Goal: Information Seeking & Learning: Learn about a topic

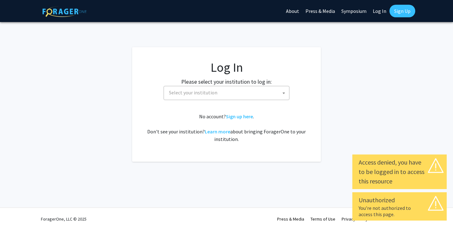
click at [234, 89] on span "Select your institution" at bounding box center [227, 92] width 123 height 13
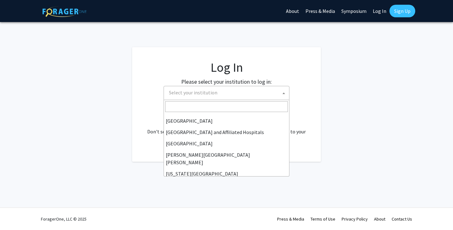
scroll to position [89, 0]
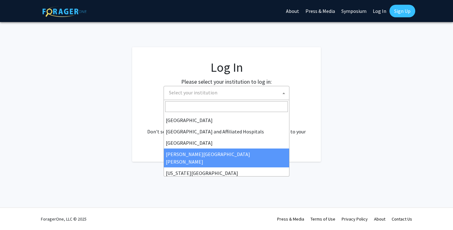
select select "1"
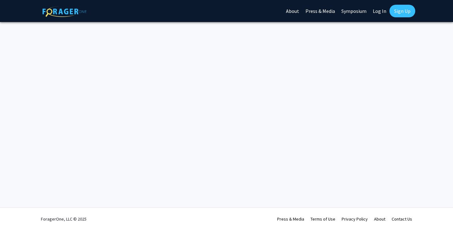
click at [378, 11] on link "Log In" at bounding box center [379, 11] width 20 height 22
click at [294, 11] on link "About" at bounding box center [292, 11] width 19 height 22
click at [377, 10] on link "Log In" at bounding box center [379, 11] width 20 height 22
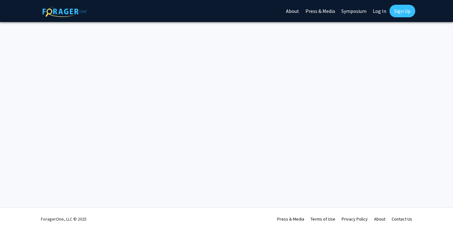
click at [65, 8] on img at bounding box center [64, 11] width 44 height 11
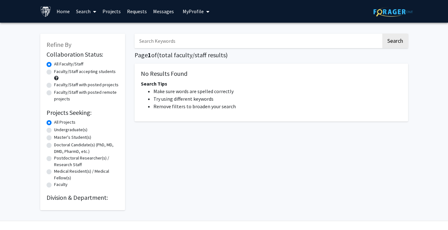
click at [191, 10] on span "My Profile" at bounding box center [193, 11] width 21 height 6
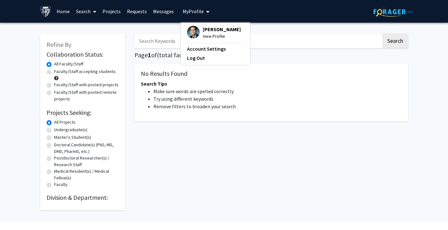
click at [214, 27] on span "[PERSON_NAME]" at bounding box center [222, 29] width 38 height 7
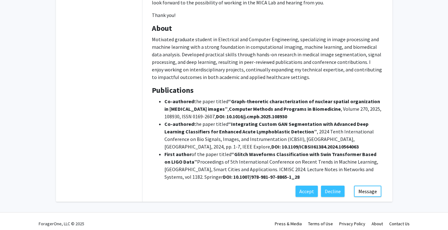
scroll to position [197, 0]
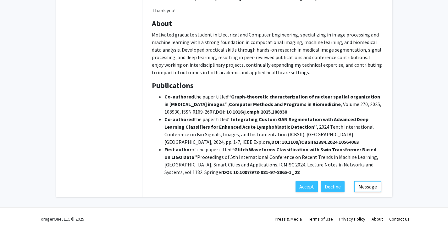
drag, startPoint x: 229, startPoint y: 94, endPoint x: 225, endPoint y: 104, distance: 10.4
click at [225, 104] on strong "Graph-theoretic characterization of nuclear spatial organization in [MEDICAL_DA…" at bounding box center [272, 100] width 217 height 14
copy strong "Graph-theoretic characterization of nuclear spatial organization in [MEDICAL_DA…"
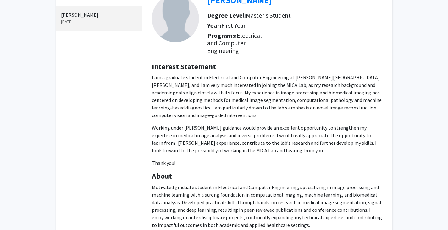
scroll to position [0, 0]
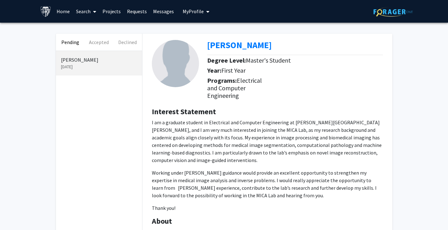
click at [195, 10] on span "My Profile" at bounding box center [193, 11] width 21 height 6
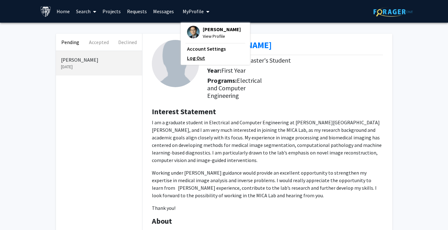
click at [194, 61] on link "Log Out" at bounding box center [215, 58] width 57 height 8
